Goal: Check status

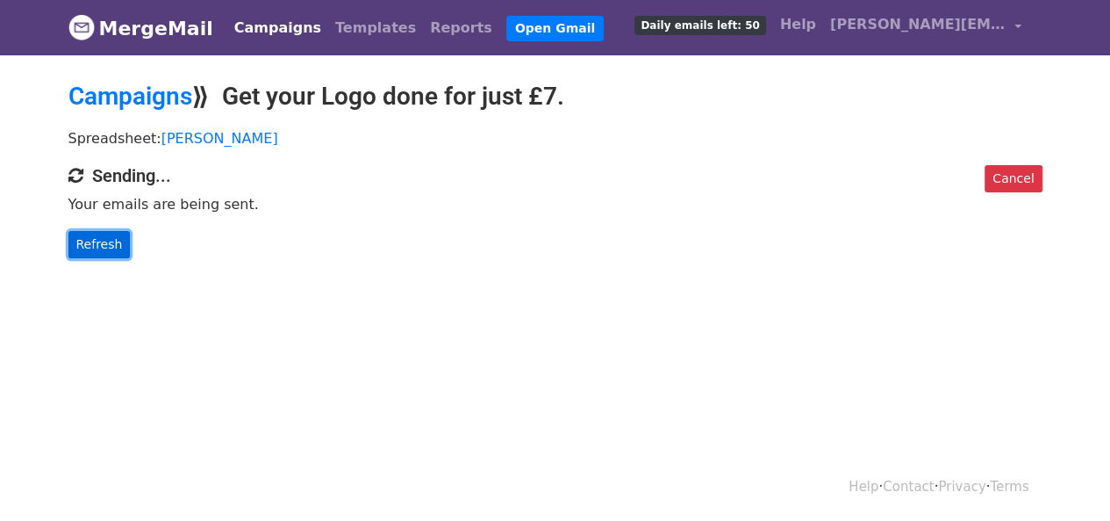
click at [102, 244] on link "Refresh" at bounding box center [99, 244] width 62 height 27
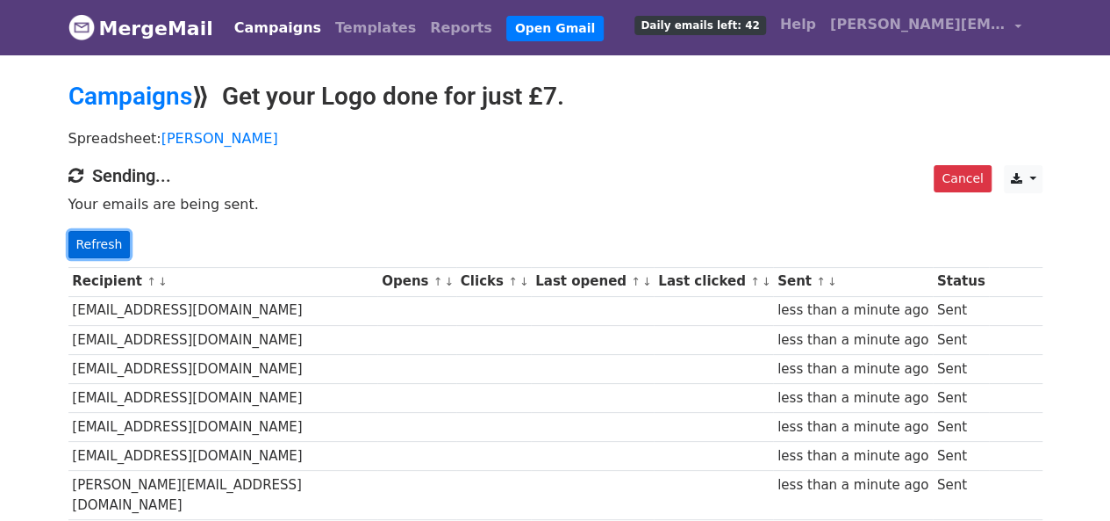
click at [89, 245] on link "Refresh" at bounding box center [99, 244] width 62 height 27
click at [100, 237] on link "Refresh" at bounding box center [99, 244] width 62 height 27
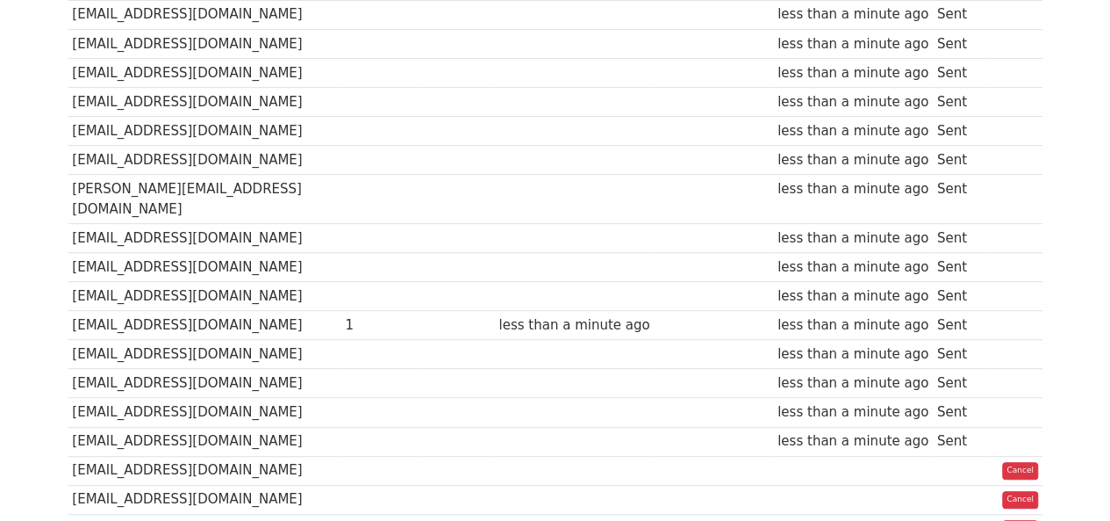
scroll to position [439, 0]
